Goal: Task Accomplishment & Management: Complete application form

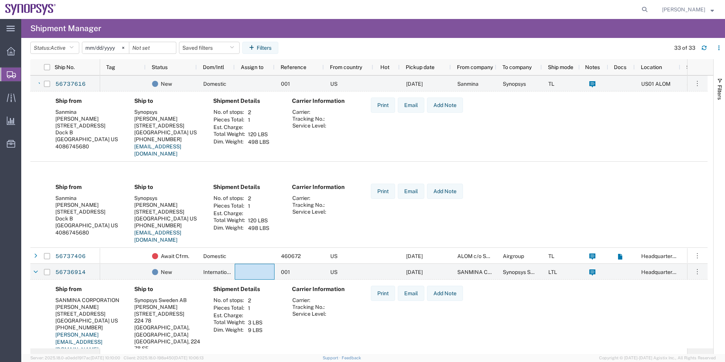
scroll to position [114, 0]
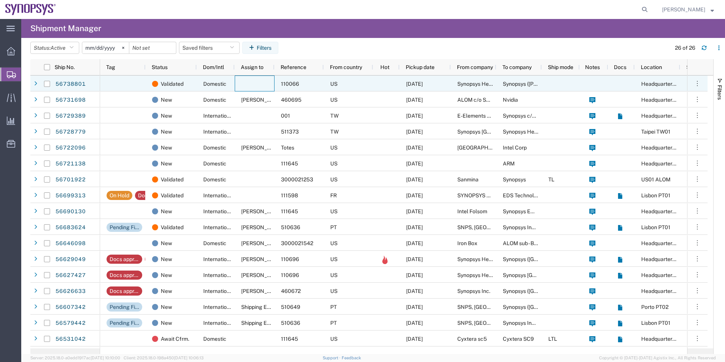
click at [248, 80] on div at bounding box center [255, 83] width 40 height 16
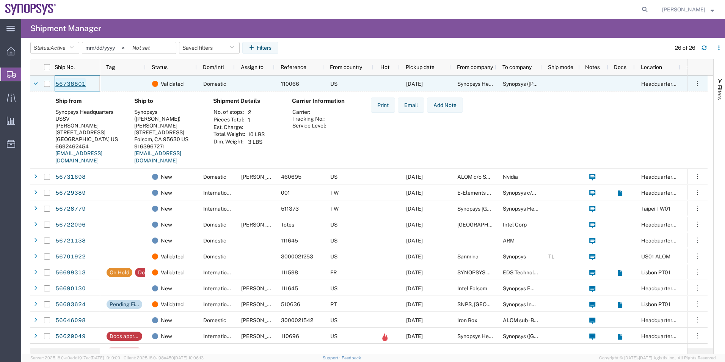
click at [78, 82] on link "56738801" at bounding box center [70, 84] width 31 height 12
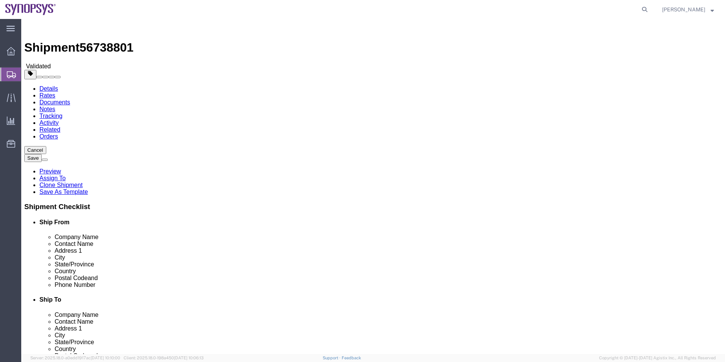
select select "63204"
select select
click icon
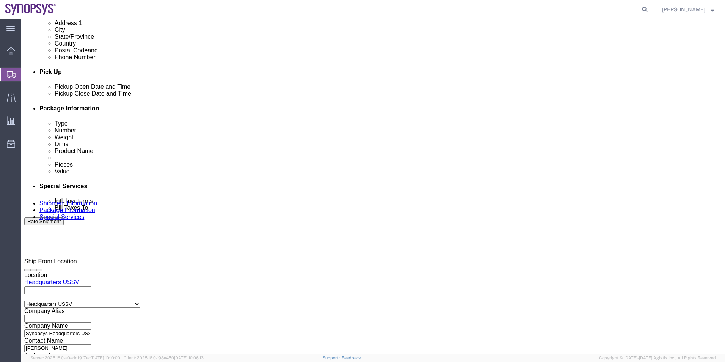
scroll to position [379, 0]
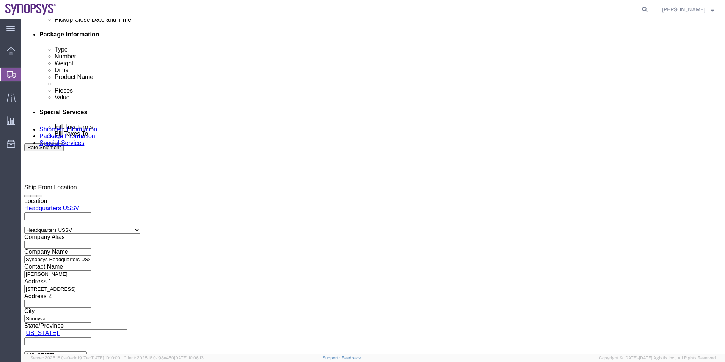
click input "Include shipping documents"
checkbox input "true"
click div "What documents that would like to be included with the Shipment notification em…"
click label "Shipping Label"
click input "Shipping Label"
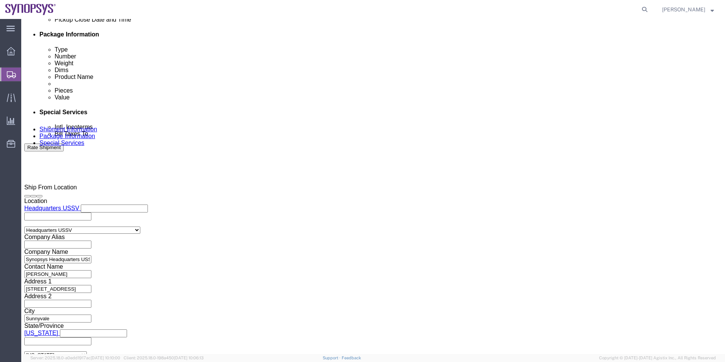
checkbox input "true"
click div "Message"
click textarea
type textarea "Please see attached. -Kaelen"
click button "Rate Shipment"
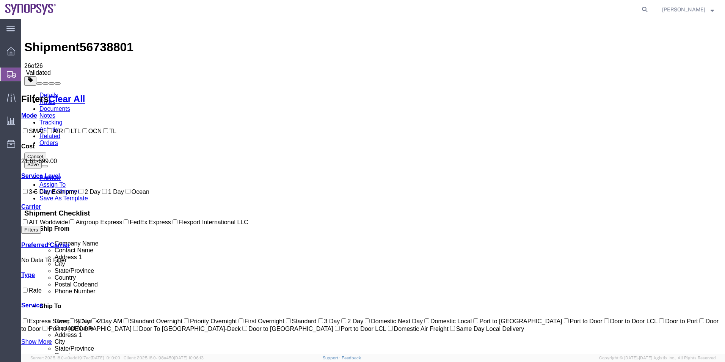
scroll to position [0, 0]
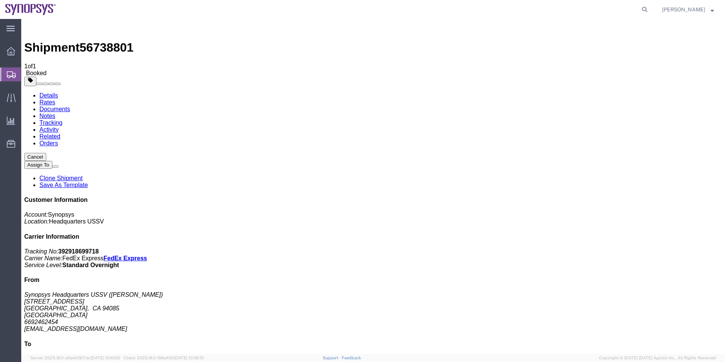
click at [0, 0] on span "Shipment Manager" at bounding box center [0, 0] width 0 height 0
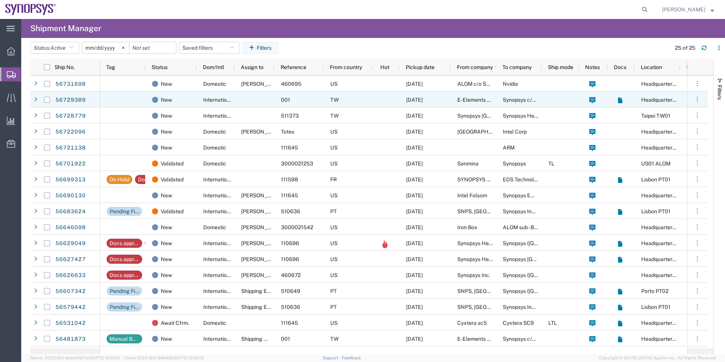
click at [253, 96] on div at bounding box center [255, 99] width 40 height 16
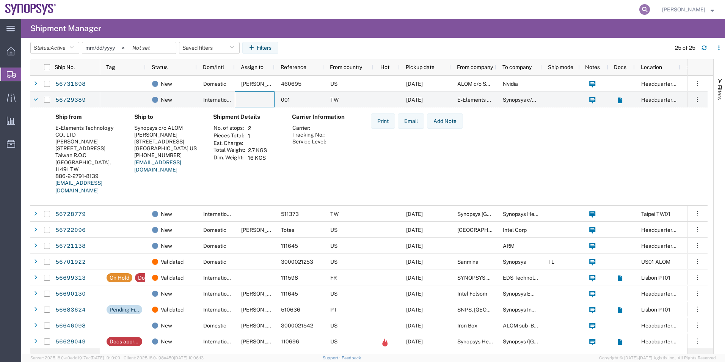
click at [649, 10] on icon at bounding box center [644, 9] width 11 height 11
click at [573, 14] on input "search" at bounding box center [524, 9] width 231 height 18
paste input "56738801"
type input "56738801"
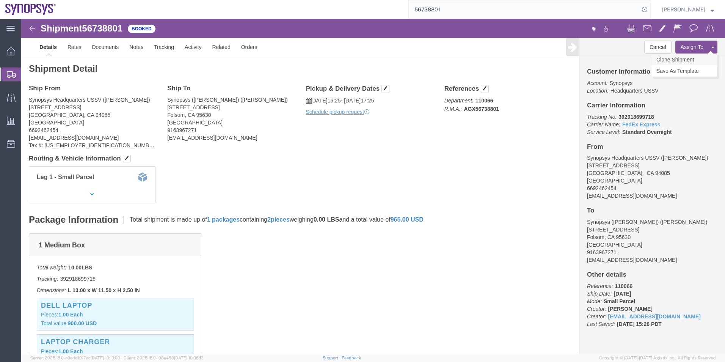
click link "Clone Shipment"
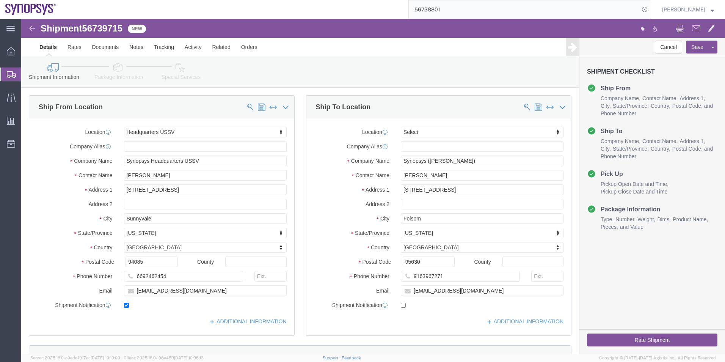
select select "63204"
select select
click span
type input "Synopsys (Sandeep Karkera)"
type input "Sandeep Karkera"
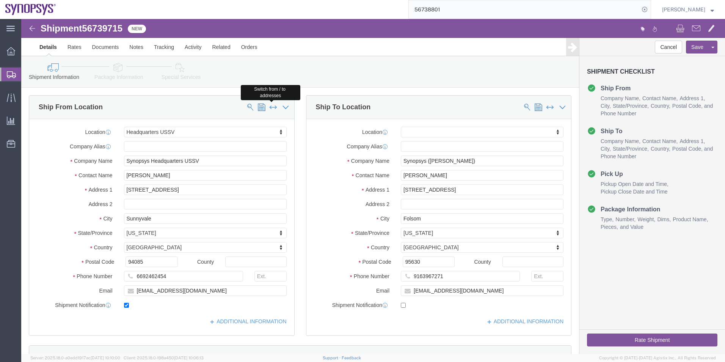
type input "4634 Scenic Vista Dr"
type input "Folsom"
type input "95630"
type input "9163967271"
type input "skarkera@synopsys.com"
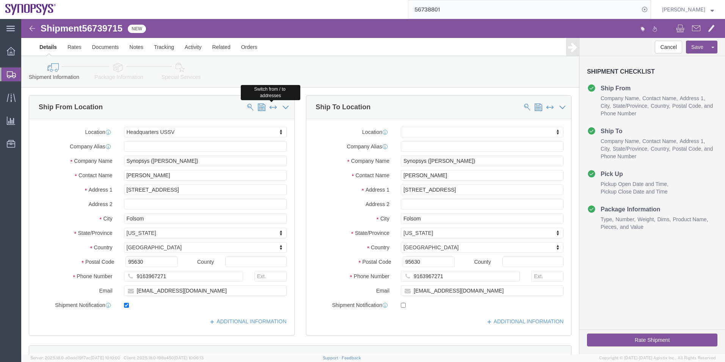
select select "63204"
type input "Synopsys Headquarters USSV"
type input "Matthew Chan"
type input "675 Almanor Ave"
type input "Sunnyvale"
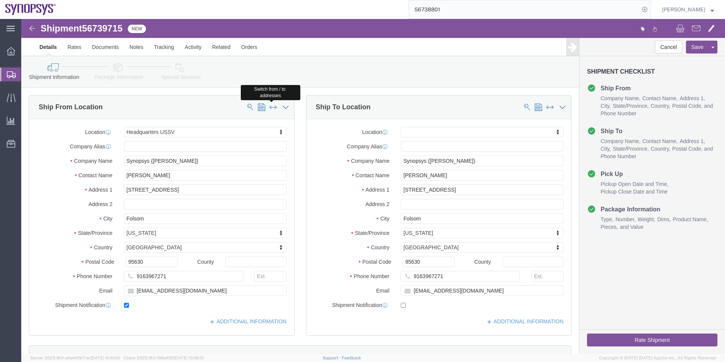
type input "94085"
type input "6692462454"
type input "chanma@synopsys.com"
checkbox input "false"
click icon
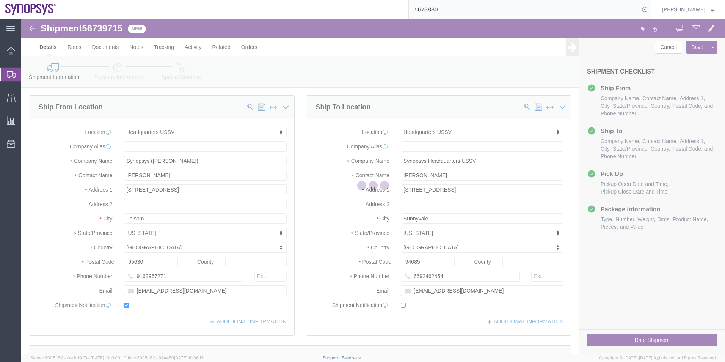
select select
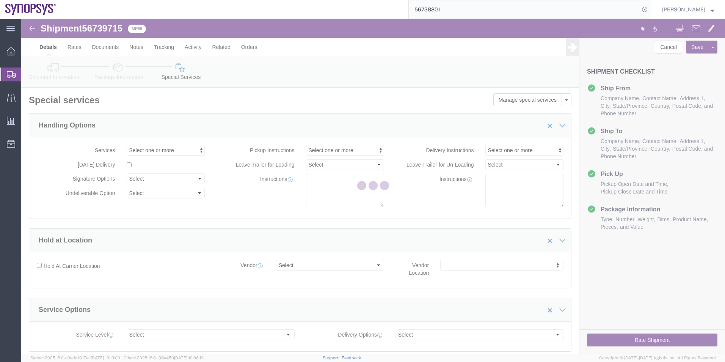
select select "COSTCENTER"
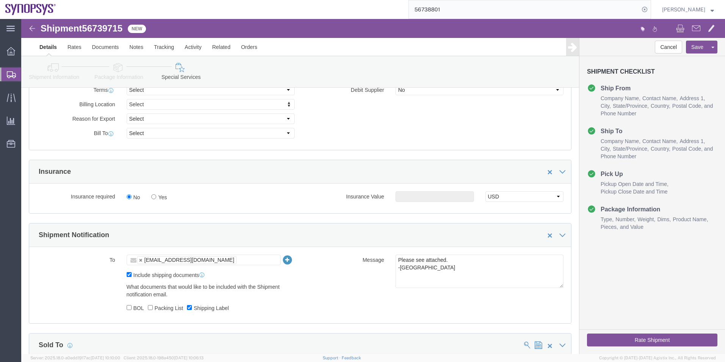
scroll to position [379, 0]
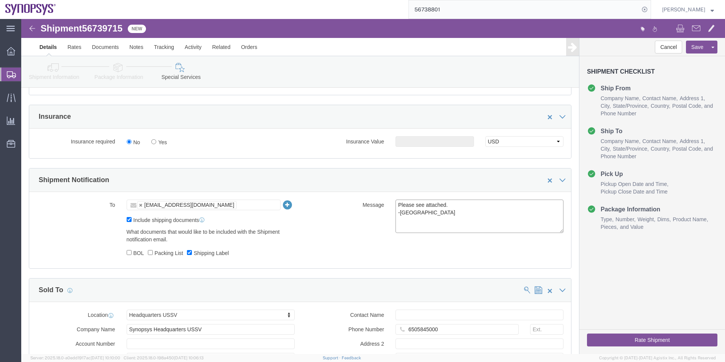
click textarea "Please see attached. -Kaelen"
paste textarea "56738801"
click textarea "Please see attached. -Kaelen"
type textarea "56738801 return label -Kaelen"
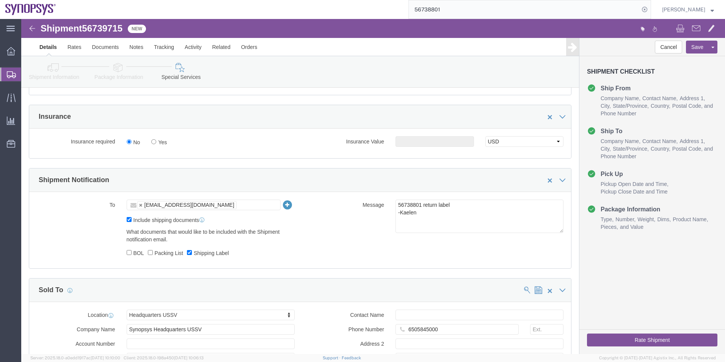
click button "Rate Shipment"
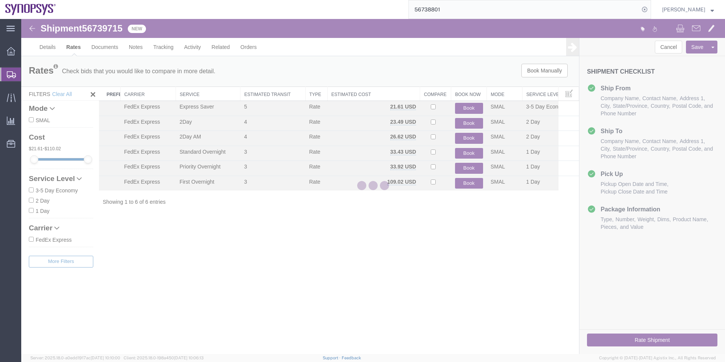
scroll to position [0, 0]
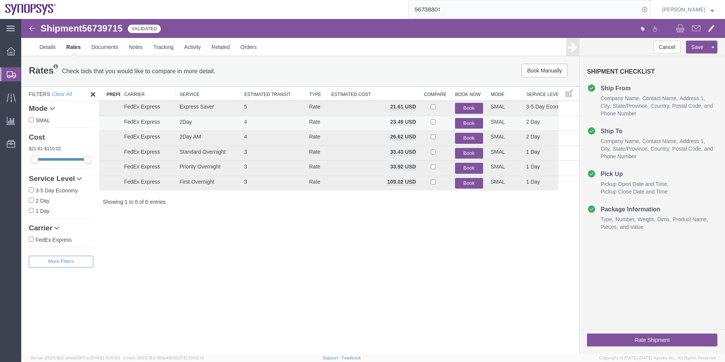
click at [468, 123] on button "Book" at bounding box center [469, 123] width 28 height 11
